Goal: Task Accomplishment & Management: Use online tool/utility

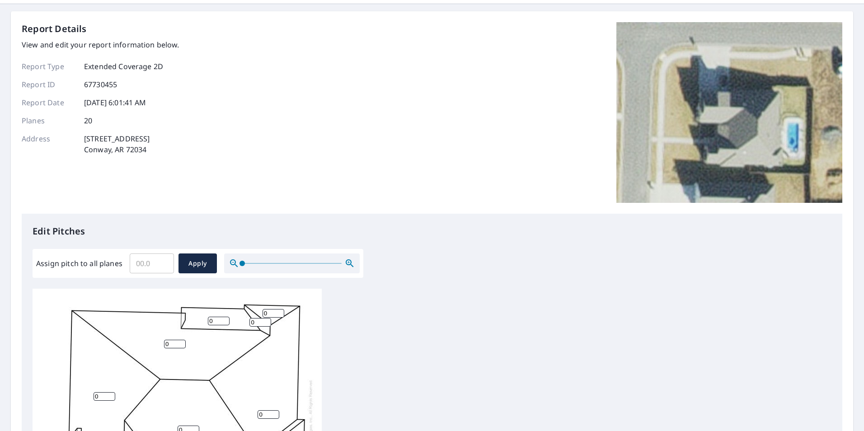
scroll to position [31, 0]
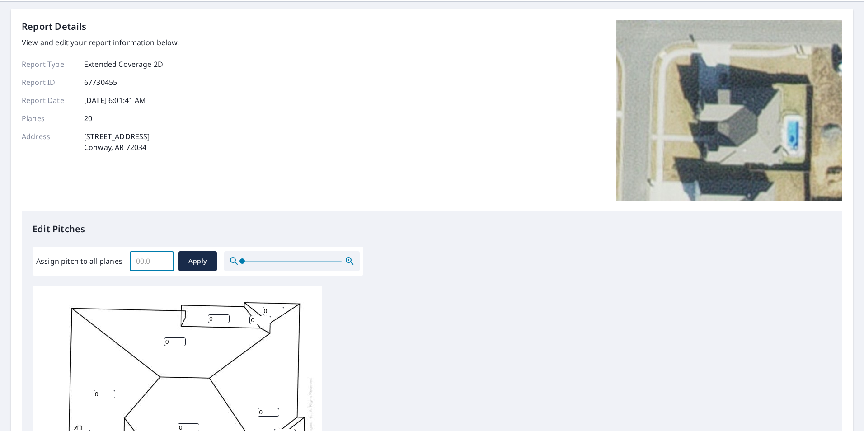
click at [144, 264] on input "Assign pitch to all planes" at bounding box center [152, 261] width 44 height 25
type input "10.0"
click at [207, 264] on span "Apply" at bounding box center [198, 261] width 24 height 11
type input "10.0"
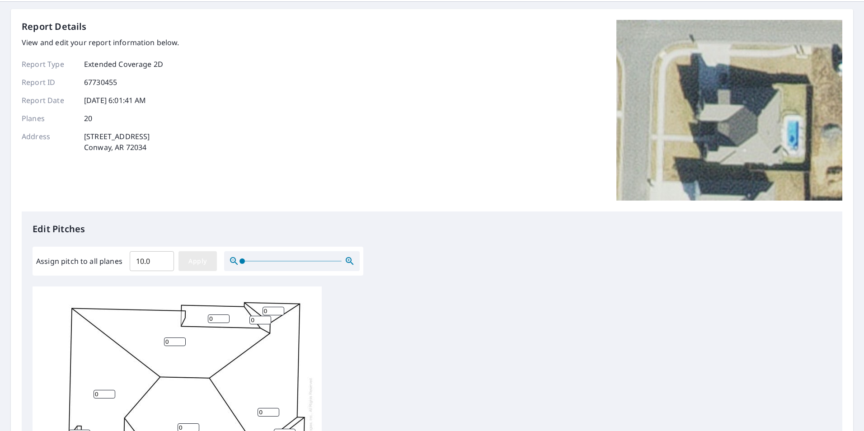
type input "10.0"
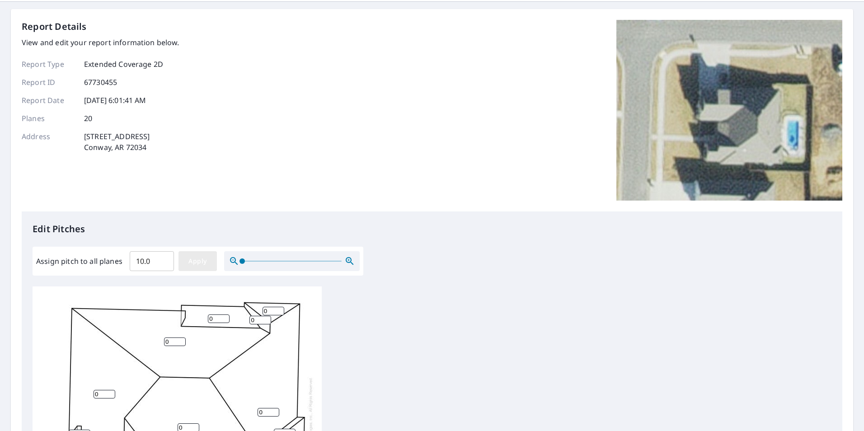
type input "10.0"
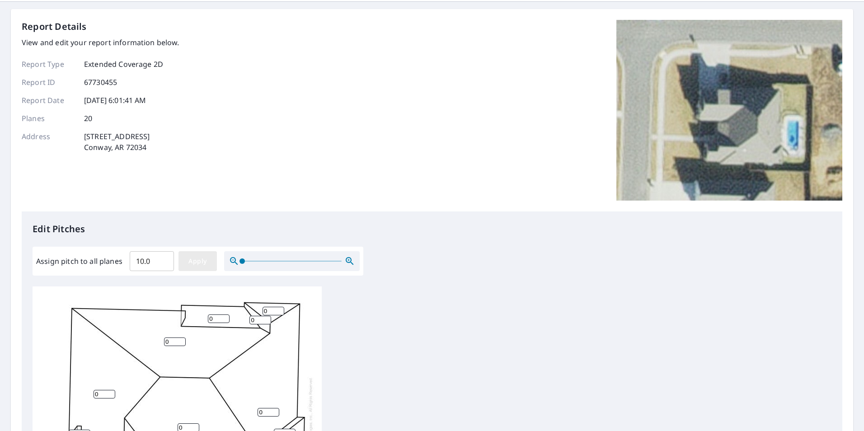
type input "10.0"
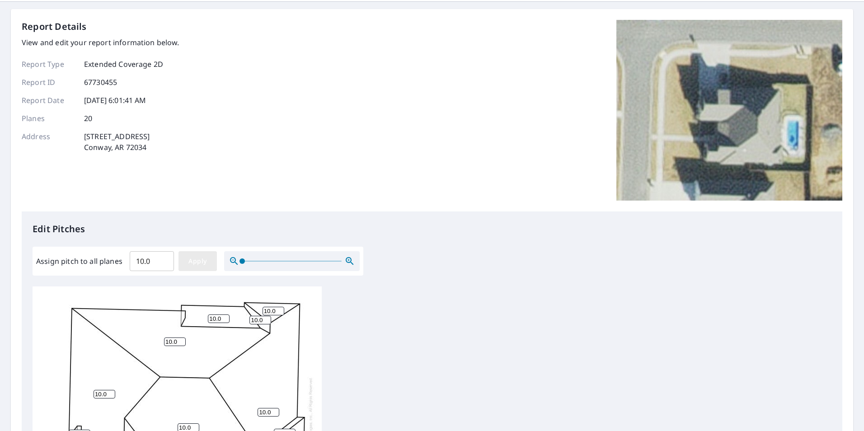
type input "10.0"
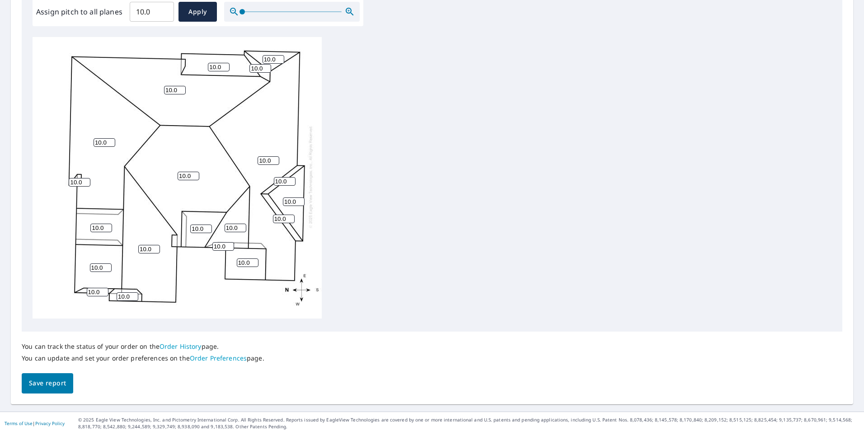
scroll to position [284, 0]
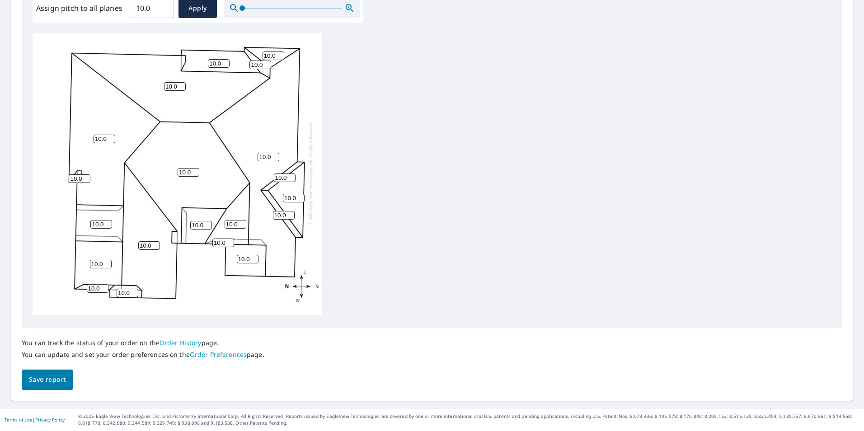
click at [40, 382] on span "Save report" at bounding box center [47, 379] width 37 height 11
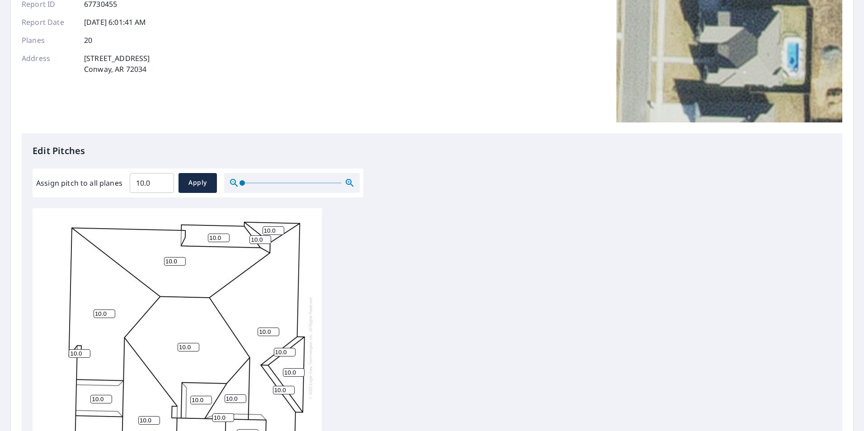
scroll to position [0, 0]
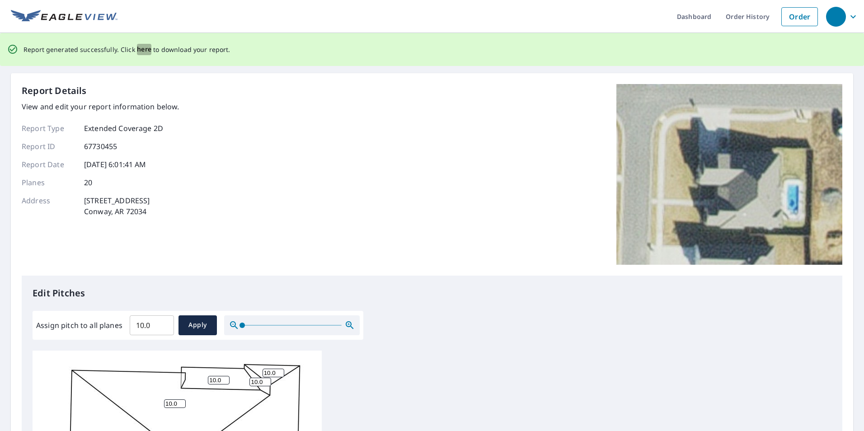
click at [138, 49] on span "here" at bounding box center [144, 49] width 15 height 11
